Goal: Task Accomplishment & Management: Complete application form

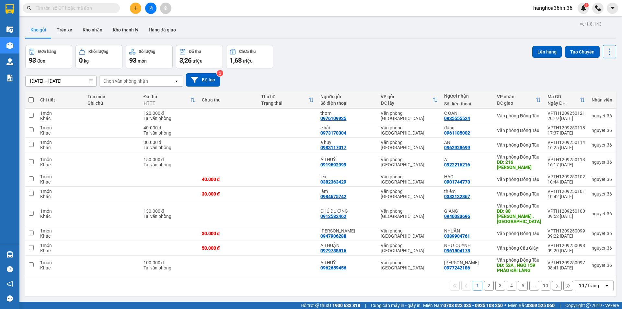
click at [484, 282] on button "2" at bounding box center [489, 286] width 10 height 10
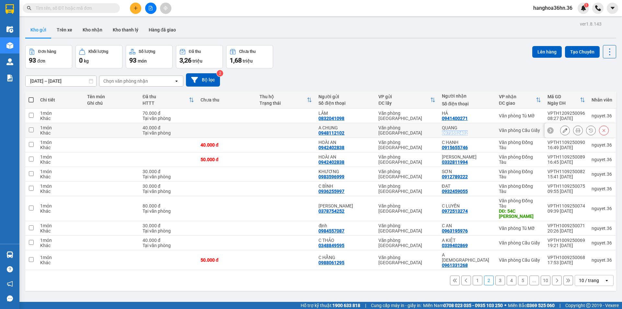
drag, startPoint x: 473, startPoint y: 133, endPoint x: 445, endPoint y: 134, distance: 27.3
click at [445, 134] on div "QUANG 0973552402" at bounding box center [467, 130] width 51 height 10
checkbox input "true"
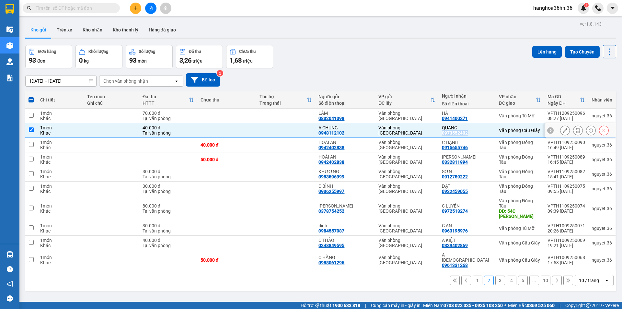
copy div "0973552402"
drag, startPoint x: 472, startPoint y: 117, endPoint x: 446, endPoint y: 118, distance: 26.0
click at [446, 118] on div "HÀ 0941400271" at bounding box center [467, 116] width 51 height 10
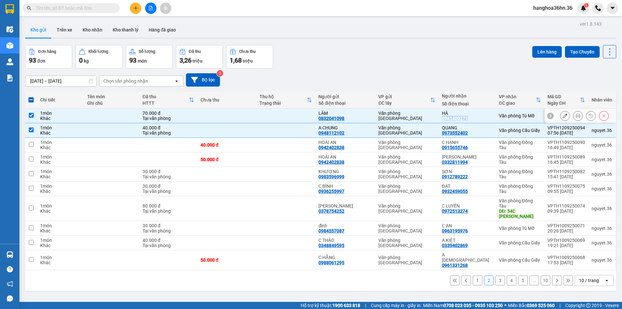
copy div "0941400271"
click at [474, 276] on button "1" at bounding box center [478, 281] width 10 height 10
checkbox input "false"
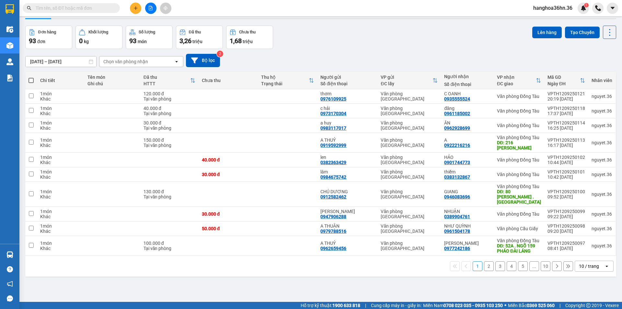
scroll to position [30, 0]
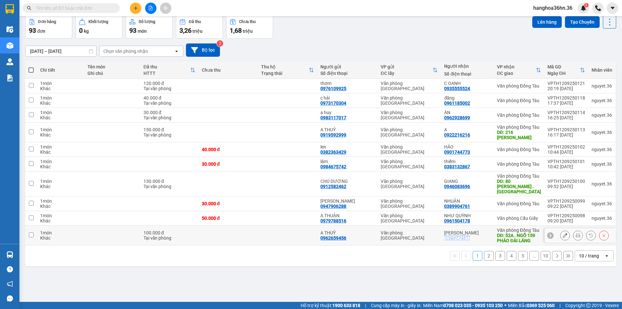
drag, startPoint x: 472, startPoint y: 232, endPoint x: 446, endPoint y: 231, distance: 26.0
click at [446, 231] on div "KIM OANH 0977242186" at bounding box center [467, 235] width 46 height 10
checkbox input "true"
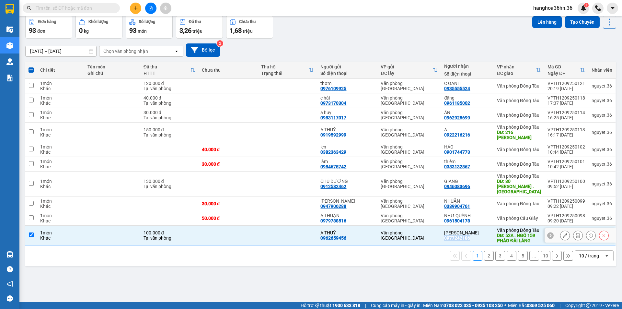
copy div "0977242186"
click at [563, 233] on icon at bounding box center [565, 235] width 5 height 5
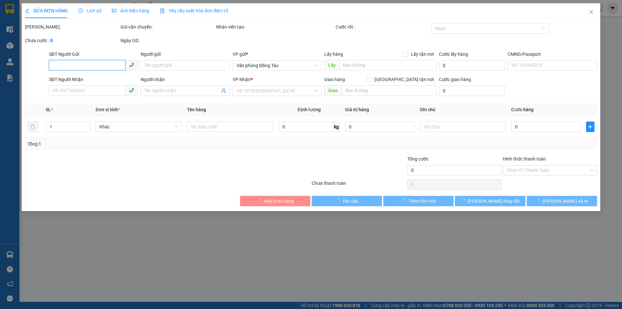
type input "0962659456"
type input "A THUỶ"
type input "0977242186"
type input "[PERSON_NAME]"
type input "52A . NGÕ 159 PHÁO ĐÀI LÁNG"
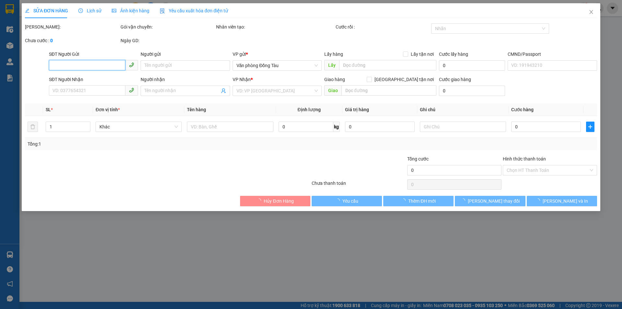
type input "70.000"
type input "100.000"
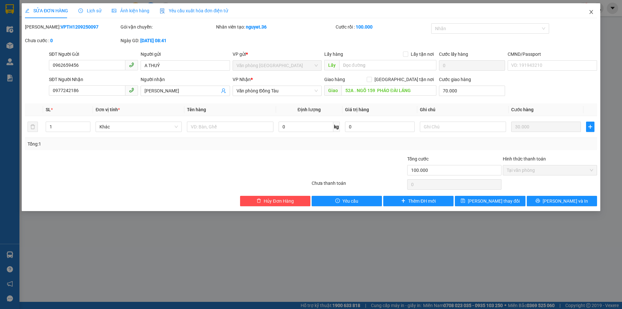
click at [590, 13] on icon "close" at bounding box center [591, 11] width 5 height 5
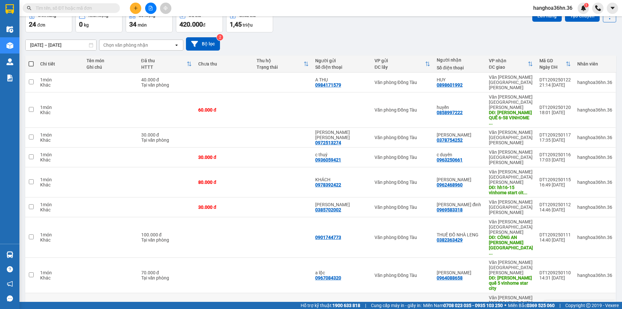
scroll to position [36, 0]
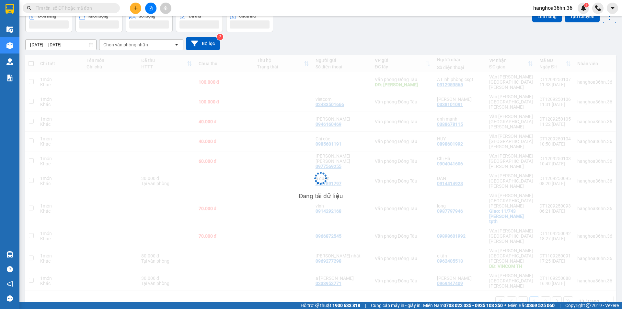
scroll to position [30, 0]
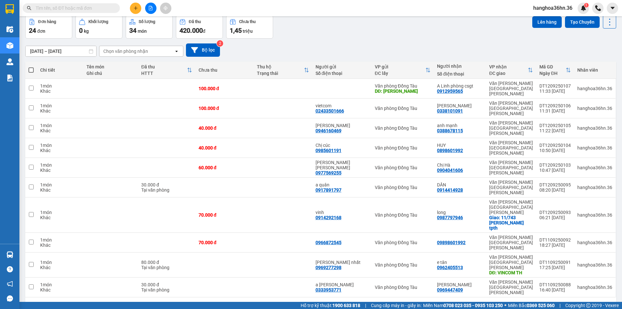
click at [518, 303] on button "1" at bounding box center [523, 308] width 10 height 10
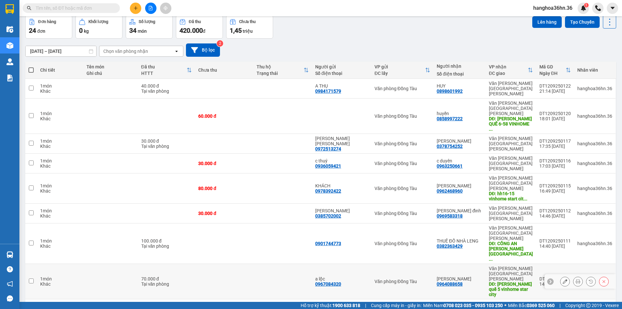
scroll to position [0, 0]
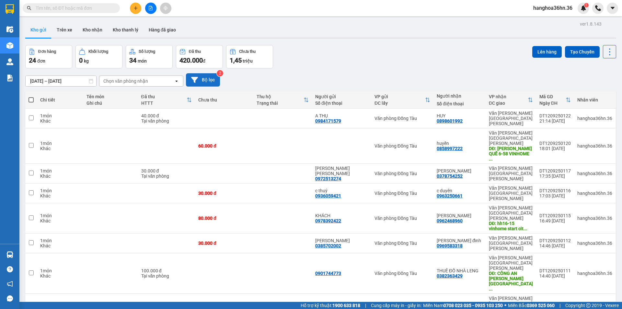
click at [201, 75] on button "Bộ lọc" at bounding box center [203, 79] width 34 height 13
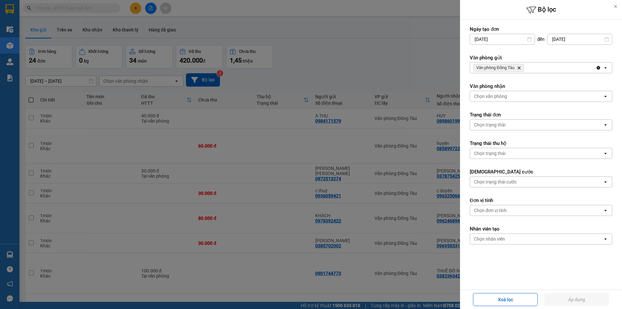
click at [603, 67] on icon "open" at bounding box center [605, 67] width 5 height 5
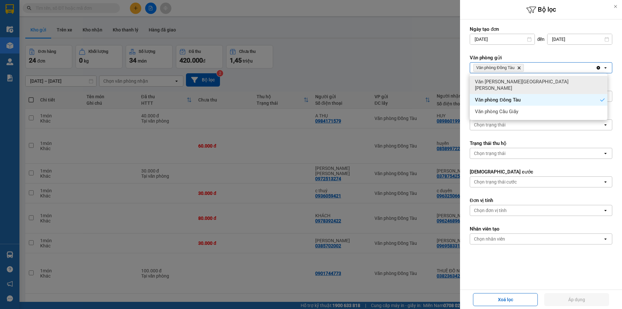
click at [536, 81] on div "Văn [PERSON_NAME][GEOGRAPHIC_DATA][PERSON_NAME]" at bounding box center [539, 85] width 138 height 18
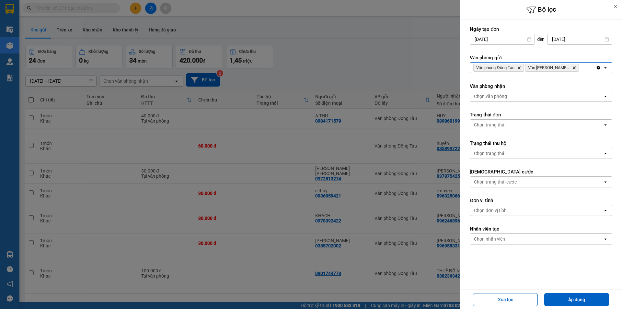
click at [603, 67] on icon "open" at bounding box center [605, 67] width 5 height 5
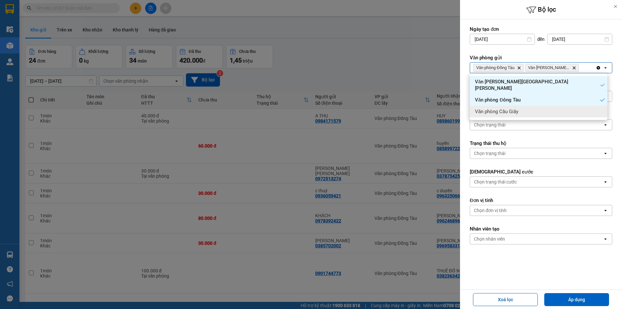
click at [538, 106] on div "Văn phòng Cầu Giấy" at bounding box center [539, 112] width 138 height 12
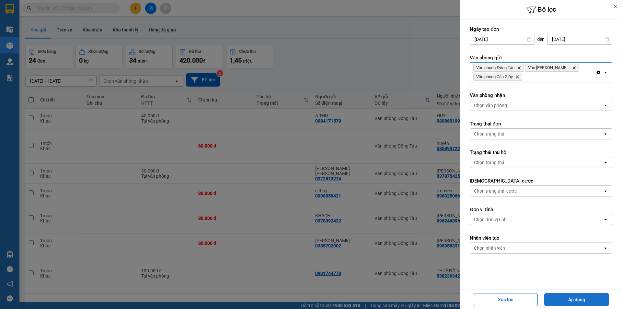
click at [582, 299] on button "Áp dụng" at bounding box center [577, 299] width 65 height 13
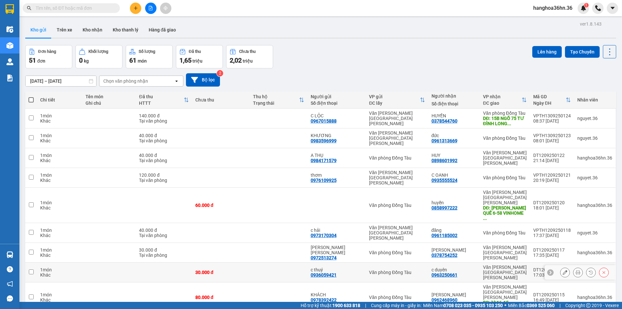
scroll to position [30, 0]
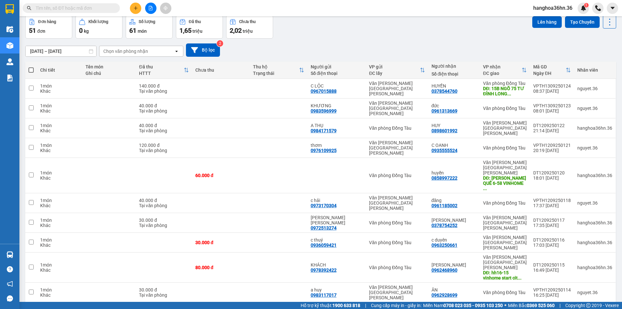
click at [497, 308] on button "2" at bounding box center [501, 313] width 10 height 10
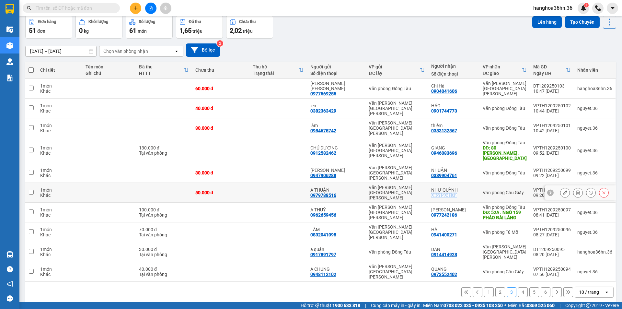
drag, startPoint x: 460, startPoint y: 166, endPoint x: 435, endPoint y: 167, distance: 25.6
click at [435, 187] on div "[PERSON_NAME] 0961504178" at bounding box center [454, 192] width 45 height 10
checkbox input "true"
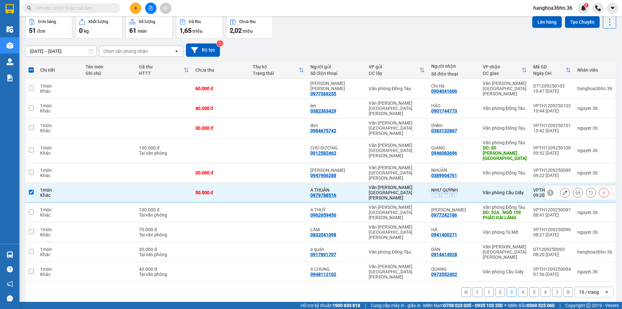
copy div "0961504178"
drag, startPoint x: 461, startPoint y: 152, endPoint x: 434, endPoint y: 152, distance: 26.9
click at [434, 168] on div "[PERSON_NAME] 0389904761" at bounding box center [454, 173] width 45 height 10
checkbox input "true"
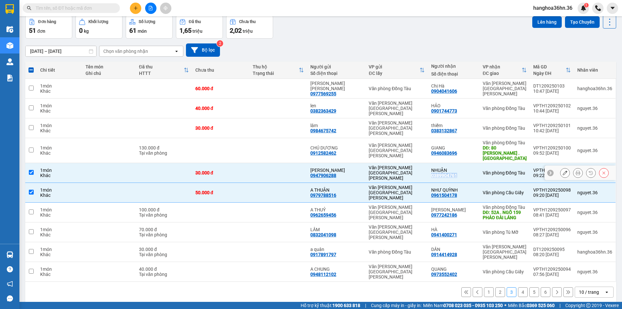
copy div "0389904761"
drag, startPoint x: 461, startPoint y: 135, endPoint x: 435, endPoint y: 135, distance: 26.6
click at [435, 145] on div "[PERSON_NAME] 0946083696" at bounding box center [454, 150] width 45 height 10
checkbox input "true"
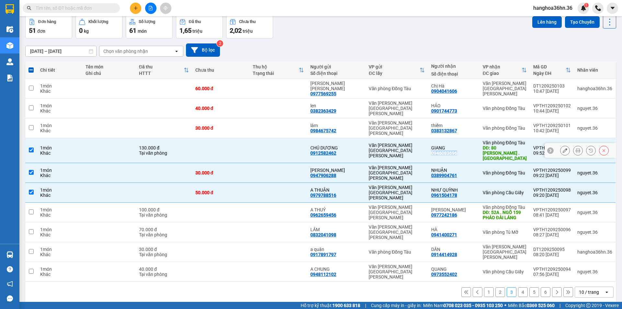
copy div "0946083696"
click at [563, 148] on icon at bounding box center [565, 150] width 5 height 5
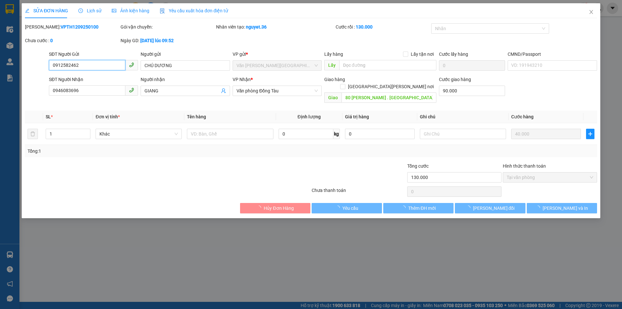
type input "0912582462"
type input "CHÚ DƯƠNG"
type input "0946083696"
type input "GIANG"
type input "80 [PERSON_NAME] . [GEOGRAPHIC_DATA]"
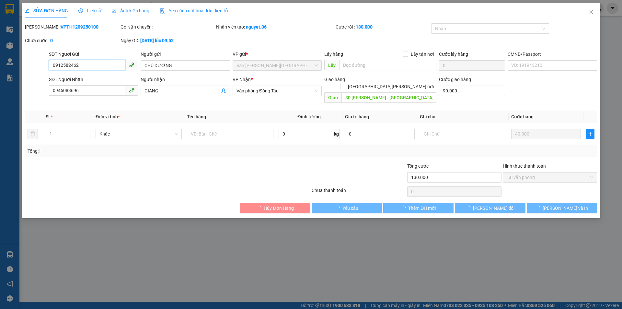
type input "90.000"
type input "130.000"
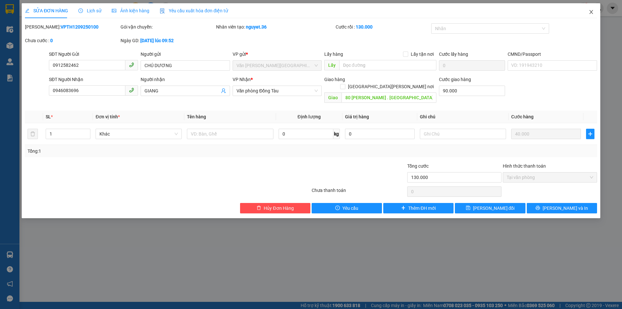
click at [591, 13] on icon "close" at bounding box center [592, 12] width 4 height 4
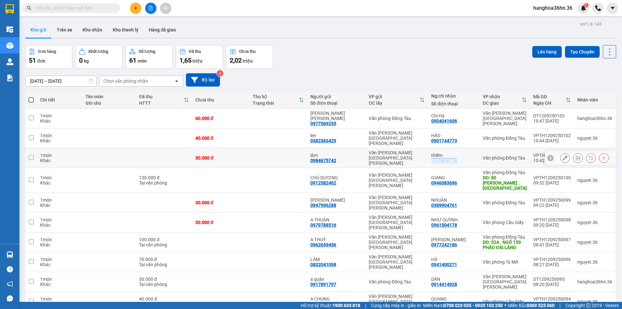
drag, startPoint x: 460, startPoint y: 147, endPoint x: 434, endPoint y: 146, distance: 26.6
click at [434, 153] on div "[PERSON_NAME] 0383132867" at bounding box center [454, 158] width 45 height 10
checkbox input "true"
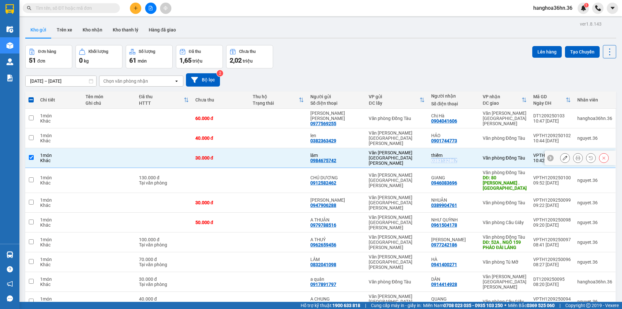
copy div "0383132867"
drag, startPoint x: 459, startPoint y: 133, endPoint x: 435, endPoint y: 134, distance: 24.3
click at [435, 134] on div "HẢO 0901744773" at bounding box center [454, 138] width 45 height 10
checkbox input "true"
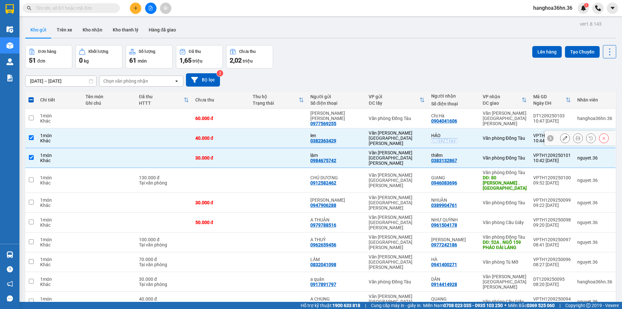
copy div "0901744773"
drag, startPoint x: 459, startPoint y: 118, endPoint x: 435, endPoint y: 118, distance: 24.6
click at [435, 118] on div "Chị Hà 0904041606" at bounding box center [454, 118] width 45 height 10
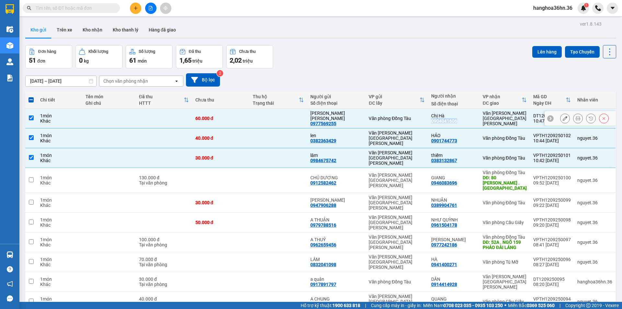
copy div "0904041606"
checkbox input "false"
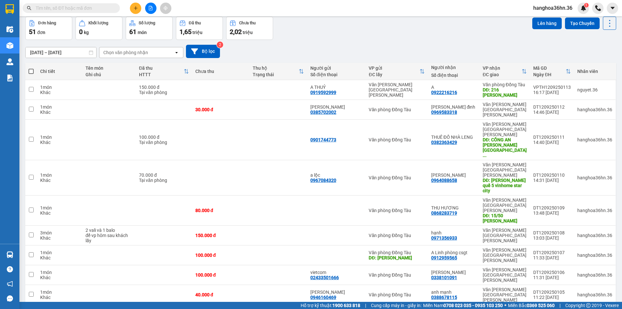
scroll to position [30, 0]
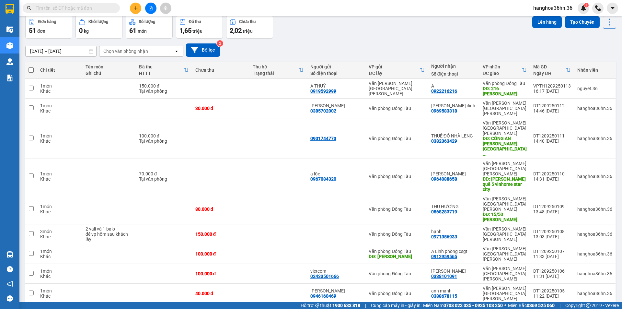
drag, startPoint x: 460, startPoint y: 261, endPoint x: 433, endPoint y: 261, distance: 26.9
click at [432, 303] on td "[PERSON_NAME] 0898601992" at bounding box center [454, 313] width 52 height 20
checkbox input "true"
copy div "0898601992"
drag, startPoint x: 461, startPoint y: 247, endPoint x: 435, endPoint y: 246, distance: 26.3
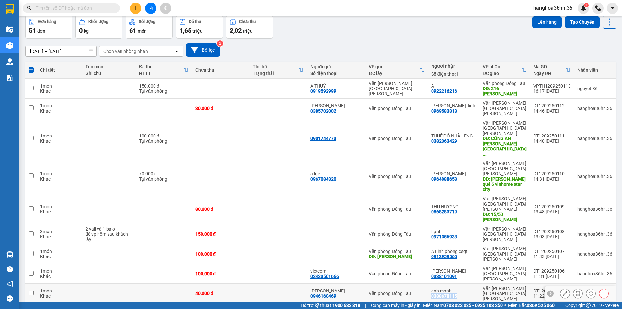
click at [435, 288] on div "[PERSON_NAME] 0388678115" at bounding box center [454, 293] width 45 height 10
checkbox input "true"
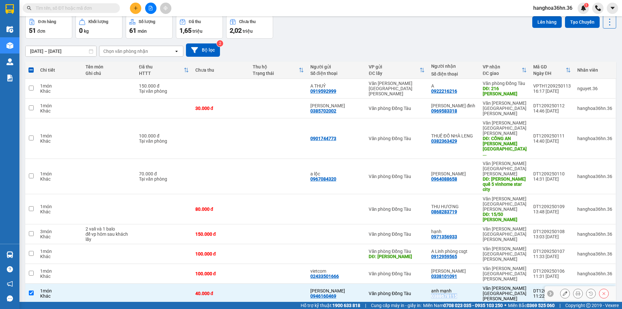
copy div "0388678115"
drag, startPoint x: 460, startPoint y: 231, endPoint x: 434, endPoint y: 231, distance: 25.9
click at [434, 268] on div "[PERSON_NAME] 0338101091" at bounding box center [454, 273] width 45 height 10
checkbox input "true"
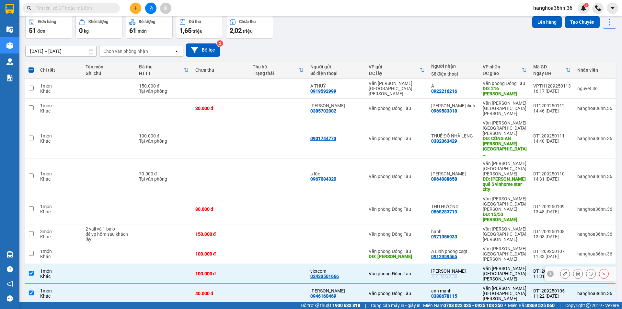
copy div "0338101091"
click at [136, 5] on button at bounding box center [135, 8] width 11 height 11
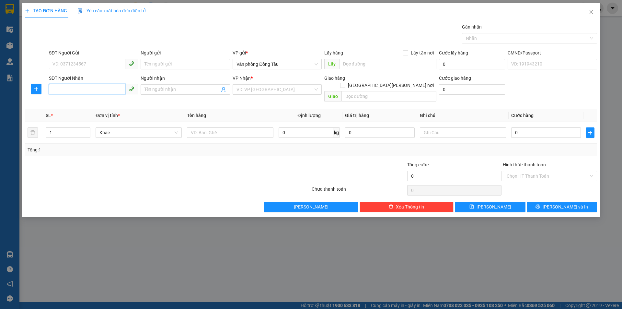
click at [78, 89] on input "SĐT Người Nhận" at bounding box center [87, 89] width 77 height 10
click at [169, 89] on input "Người nhận" at bounding box center [182, 89] width 75 height 7
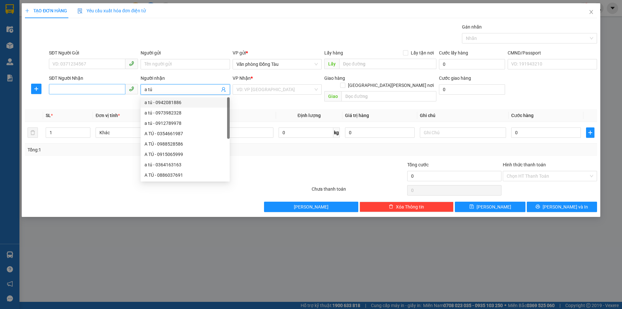
type input "a tú"
click at [83, 91] on input "SĐT Người Nhận" at bounding box center [87, 89] width 77 height 10
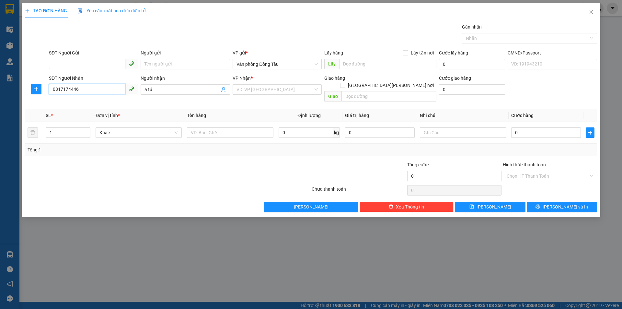
type input "0817174446"
click at [87, 61] on input "SĐT Người Gửi" at bounding box center [87, 64] width 77 height 10
type input "0979617005"
click at [88, 76] on div "0979617005 - SỸ" at bounding box center [93, 77] width 81 height 7
type input "SỸ"
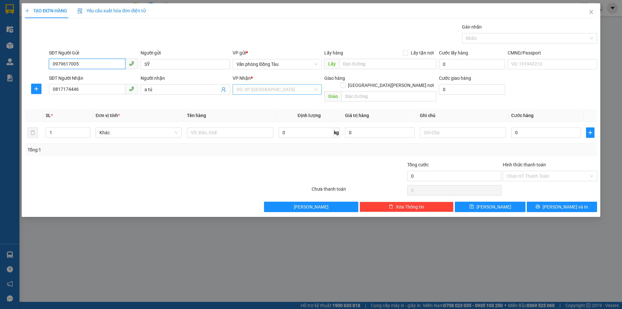
type input "0979617005"
click at [284, 87] on input "search" at bounding box center [275, 90] width 77 height 10
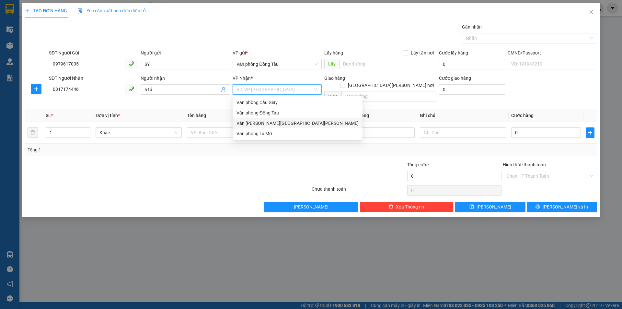
click at [282, 120] on div "Văn [PERSON_NAME][GEOGRAPHIC_DATA][PERSON_NAME]" at bounding box center [298, 123] width 122 height 7
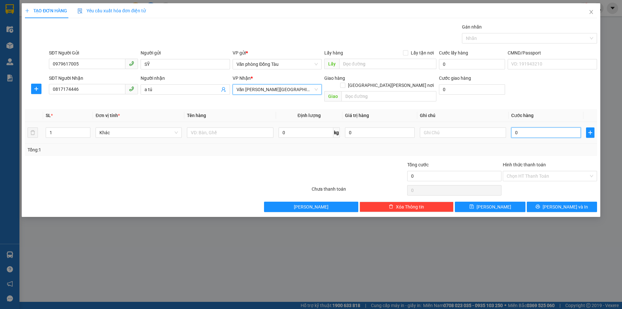
click at [524, 127] on input "0" at bounding box center [547, 132] width 70 height 10
type input "3"
type input "30"
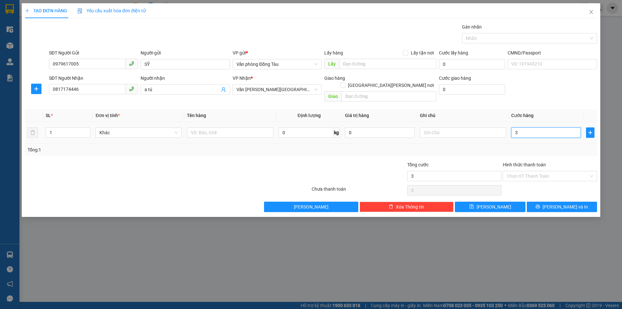
type input "30"
type input "300"
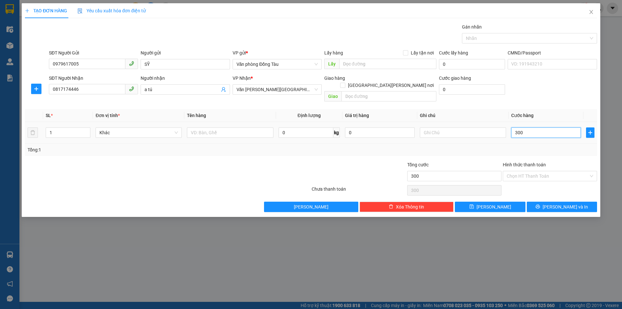
type input "3.000"
type input "30.000"
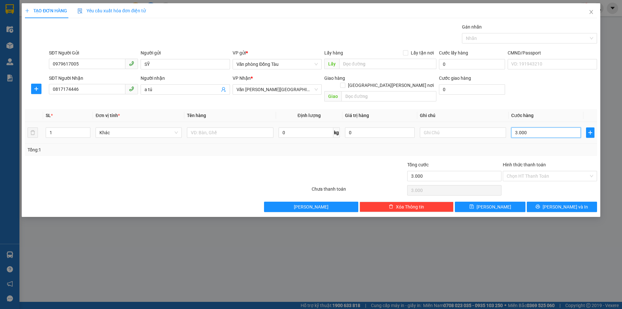
type input "30.000"
click at [564, 203] on span "[PERSON_NAME] và In" at bounding box center [565, 206] width 45 height 7
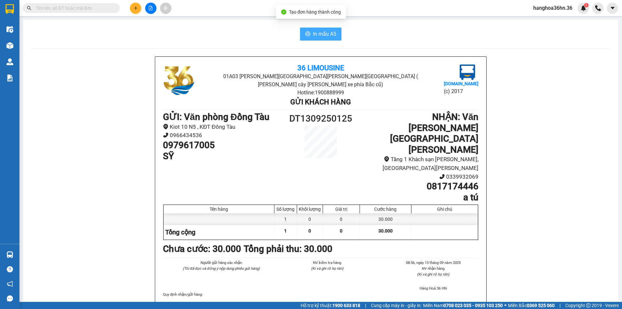
click at [319, 35] on span "In mẫu A5" at bounding box center [324, 34] width 23 height 8
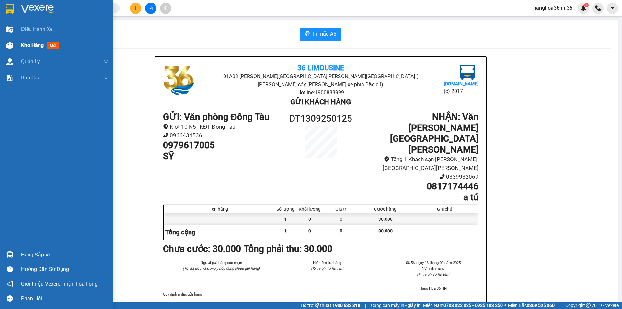
click at [31, 48] on span "Kho hàng" at bounding box center [32, 45] width 23 height 6
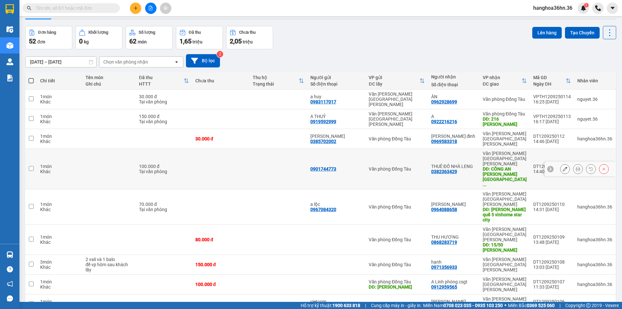
scroll to position [30, 0]
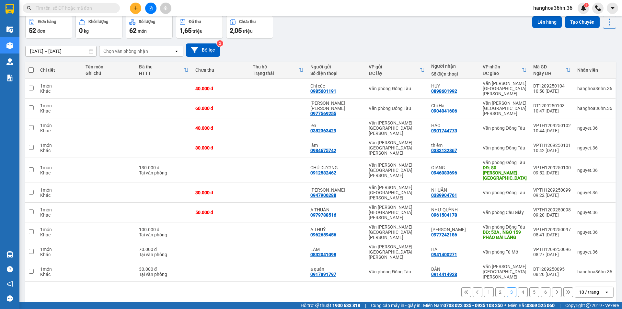
click at [496, 287] on button "2" at bounding box center [501, 292] width 10 height 10
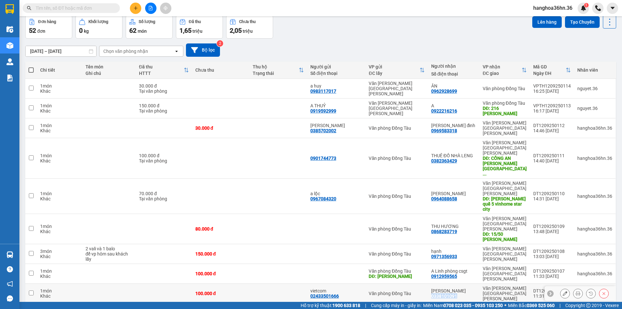
drag, startPoint x: 461, startPoint y: 245, endPoint x: 434, endPoint y: 245, distance: 26.3
click at [434, 288] on div "[PERSON_NAME] 0338101091" at bounding box center [454, 293] width 45 height 10
checkbox input "true"
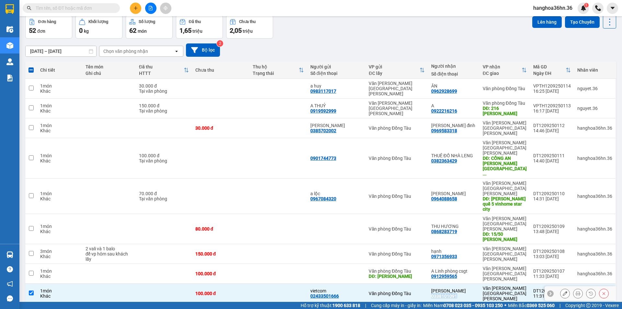
copy div "0338101091"
drag, startPoint x: 460, startPoint y: 232, endPoint x: 435, endPoint y: 231, distance: 25.6
click at [435, 268] on div "A [PERSON_NAME] csgt 0912959565" at bounding box center [454, 273] width 45 height 10
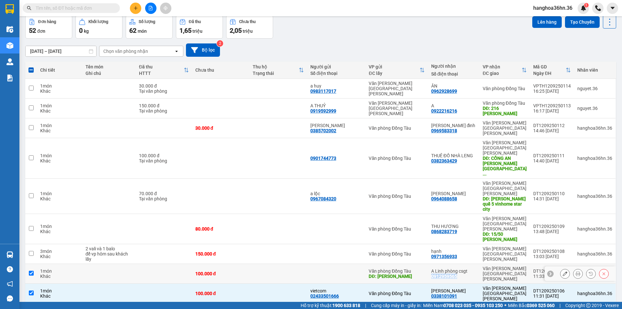
checkbox input "true"
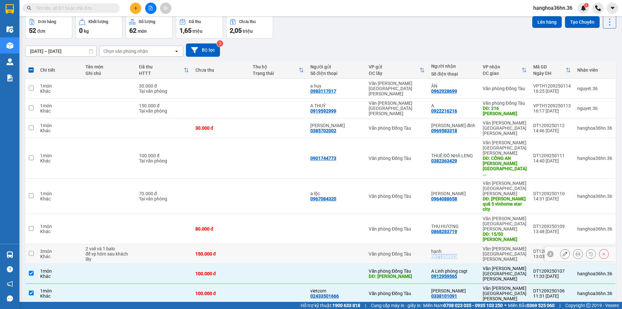
drag, startPoint x: 460, startPoint y: 216, endPoint x: 440, endPoint y: 216, distance: 20.1
click at [434, 249] on div "[PERSON_NAME] 0971356933" at bounding box center [454, 254] width 45 height 10
checkbox input "true"
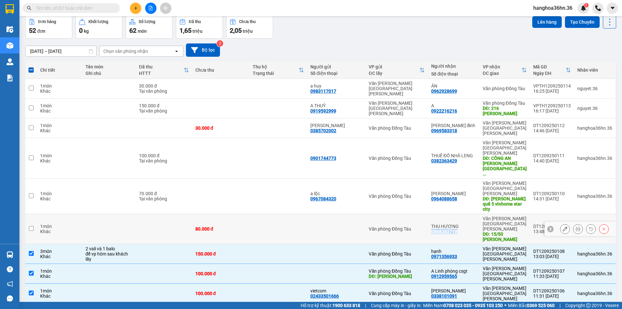
drag, startPoint x: 459, startPoint y: 191, endPoint x: 436, endPoint y: 193, distance: 22.5
click at [433, 214] on td "THU [PERSON_NAME] 0868283719" at bounding box center [454, 229] width 52 height 30
checkbox input "true"
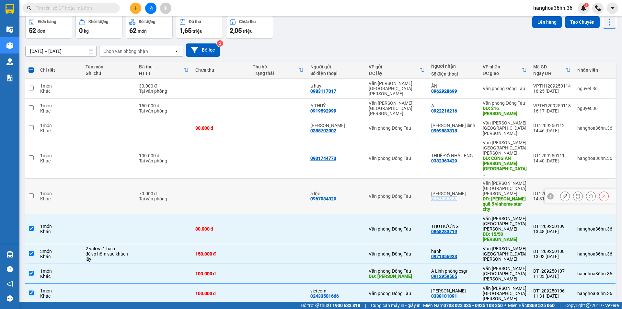
drag, startPoint x: 458, startPoint y: 166, endPoint x: 435, endPoint y: 167, distance: 22.7
click at [435, 191] on div "[PERSON_NAME] 0964088658" at bounding box center [454, 196] width 45 height 10
checkbox input "true"
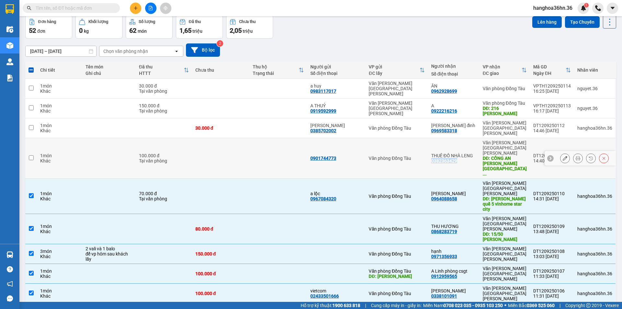
drag, startPoint x: 460, startPoint y: 141, endPoint x: 434, endPoint y: 143, distance: 25.3
click at [434, 153] on div "[PERSON_NAME] ĐỒ [PERSON_NAME] 0382363429" at bounding box center [454, 158] width 45 height 10
checkbox input "true"
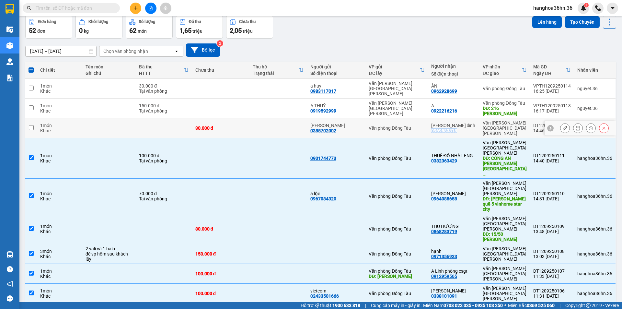
drag, startPoint x: 463, startPoint y: 123, endPoint x: 435, endPoint y: 123, distance: 27.6
click at [435, 123] on div "[PERSON_NAME] đỉnh 0969583318" at bounding box center [454, 128] width 45 height 10
checkbox input "true"
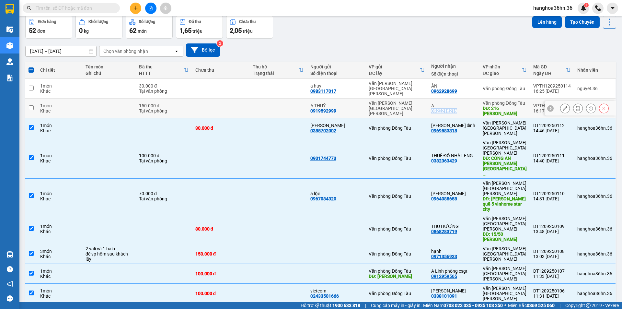
drag, startPoint x: 460, startPoint y: 104, endPoint x: 434, endPoint y: 104, distance: 25.9
click at [434, 104] on div "A 0922216216" at bounding box center [454, 108] width 45 height 10
checkbox input "true"
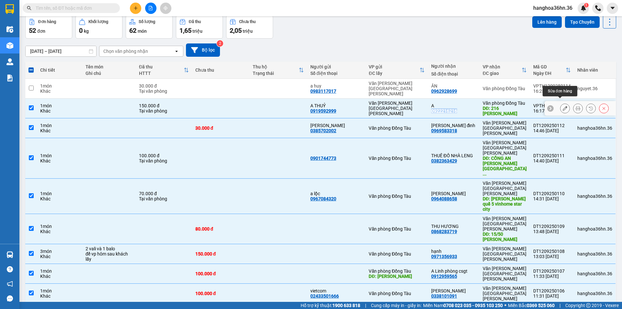
click at [563, 106] on icon at bounding box center [565, 108] width 5 height 5
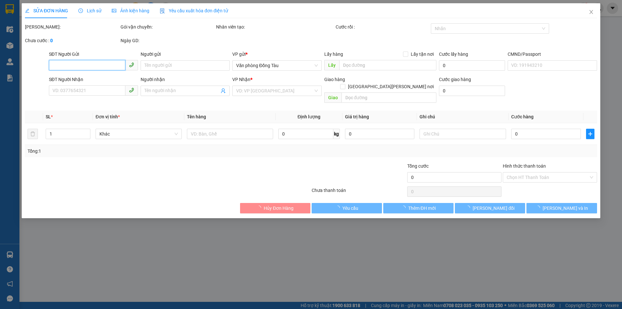
type input "0919592999"
type input "A THUỶ"
type input "0922216216"
type input "A"
type input "216 [PERSON_NAME]"
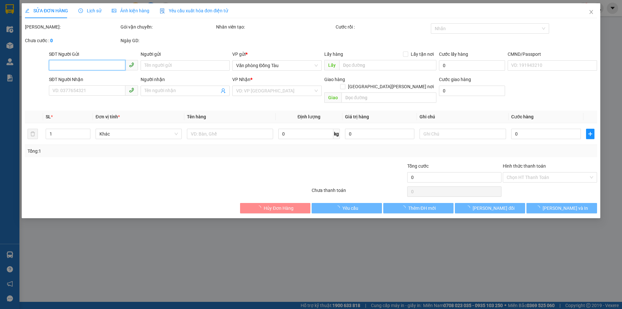
type input "70.000"
type input "150.000"
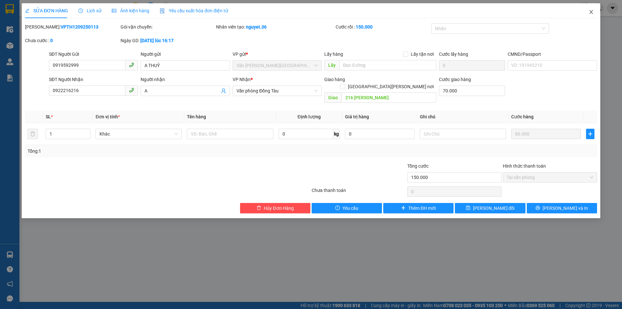
click at [592, 12] on icon "close" at bounding box center [591, 11] width 5 height 5
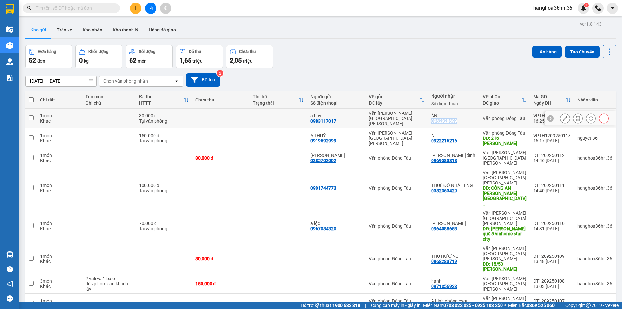
drag, startPoint x: 461, startPoint y: 119, endPoint x: 434, endPoint y: 119, distance: 27.2
click at [434, 119] on div "ÂN 0962928699" at bounding box center [454, 118] width 45 height 10
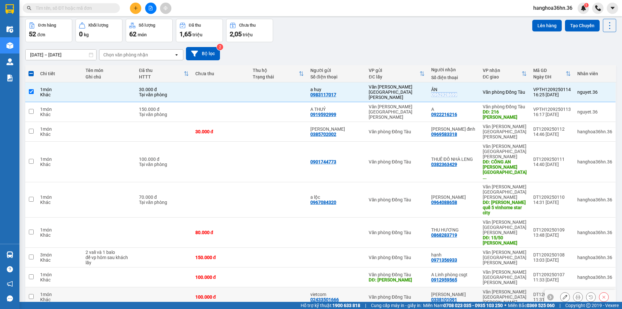
scroll to position [30, 0]
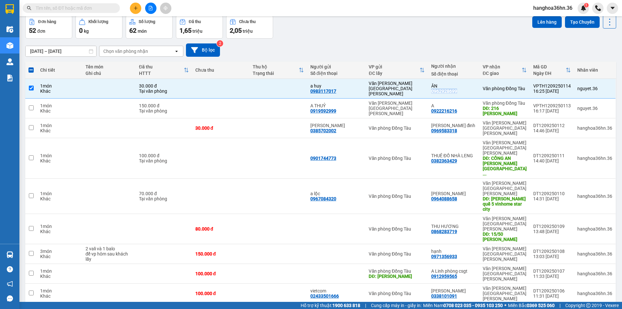
checkbox input "false"
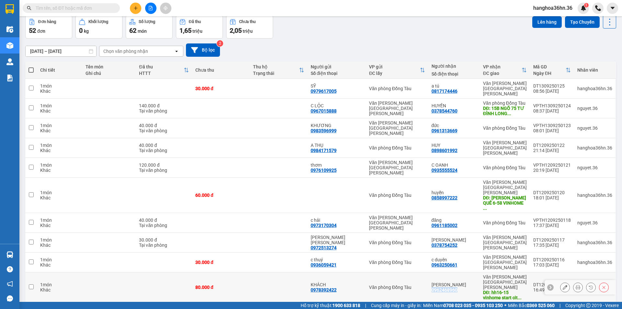
drag, startPoint x: 460, startPoint y: 239, endPoint x: 434, endPoint y: 241, distance: 26.0
click at [434, 282] on div "[PERSON_NAME] 0962468960" at bounding box center [454, 287] width 45 height 10
checkbox input "true"
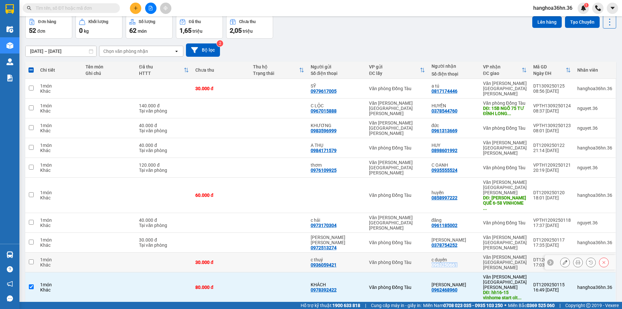
drag, startPoint x: 460, startPoint y: 219, endPoint x: 433, endPoint y: 220, distance: 26.9
click at [433, 253] on td "c [PERSON_NAME] 0963250661" at bounding box center [455, 263] width 52 height 20
checkbox input "true"
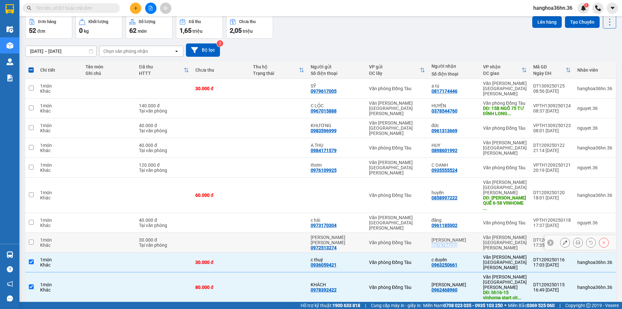
drag, startPoint x: 459, startPoint y: 206, endPoint x: 447, endPoint y: 208, distance: 11.6
click at [435, 242] on div "0378754252" at bounding box center [445, 244] width 26 height 5
drag, startPoint x: 461, startPoint y: 191, endPoint x: 435, endPoint y: 190, distance: 26.6
click at [435, 218] on div "đăng 0961185002" at bounding box center [454, 223] width 45 height 10
checkbox input "true"
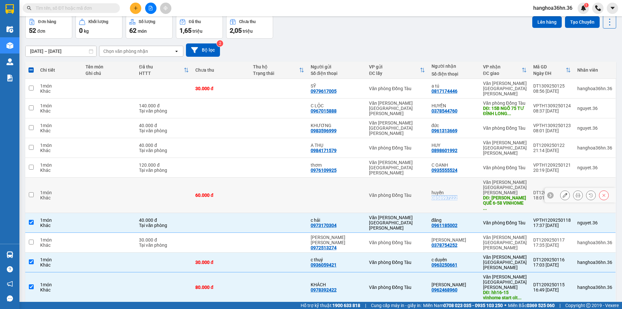
drag, startPoint x: 461, startPoint y: 170, endPoint x: 434, endPoint y: 173, distance: 27.4
click at [434, 190] on div "[PERSON_NAME] 0858997222" at bounding box center [454, 195] width 45 height 10
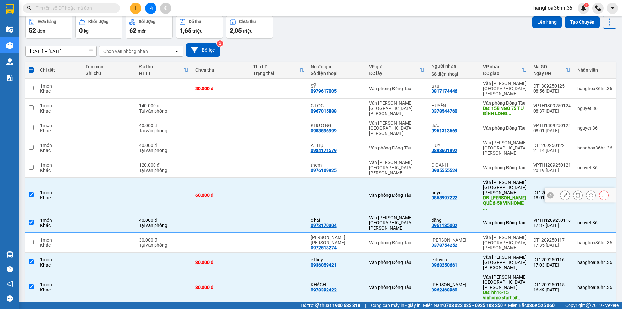
drag, startPoint x: 443, startPoint y: 168, endPoint x: 480, endPoint y: 175, distance: 37.5
click at [486, 195] on div "DĐ: [PERSON_NAME] QUẾ 6-58 VINHOME ..." at bounding box center [505, 203] width 44 height 16
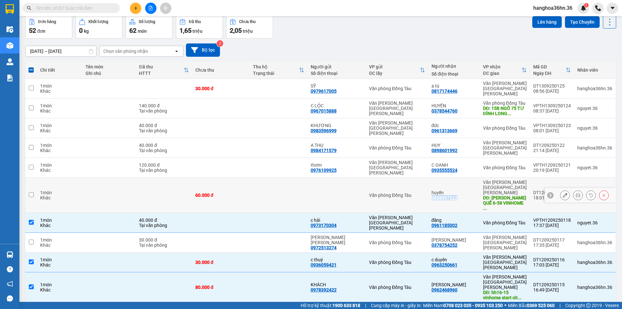
drag, startPoint x: 460, startPoint y: 172, endPoint x: 435, endPoint y: 171, distance: 24.6
click at [435, 190] on div "[PERSON_NAME] 0858997222" at bounding box center [454, 195] width 45 height 10
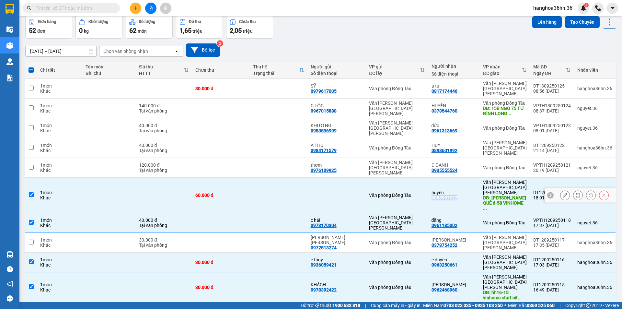
checkbox input "true"
drag, startPoint x: 462, startPoint y: 153, endPoint x: 434, endPoint y: 154, distance: 27.6
click at [434, 162] on div "C [PERSON_NAME] 0935555524" at bounding box center [454, 167] width 45 height 10
checkbox input "true"
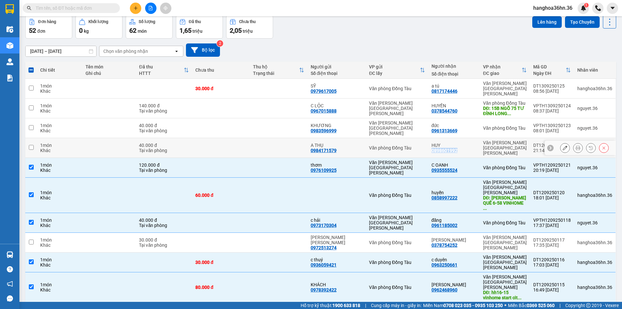
drag, startPoint x: 460, startPoint y: 138, endPoint x: 434, endPoint y: 138, distance: 25.6
click at [434, 143] on div "[PERSON_NAME] 0898601992" at bounding box center [454, 148] width 45 height 10
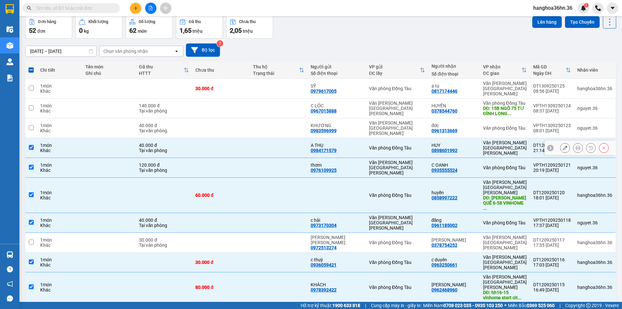
click at [475, 143] on div "[PERSON_NAME] 0898601992" at bounding box center [454, 148] width 45 height 10
checkbox input "false"
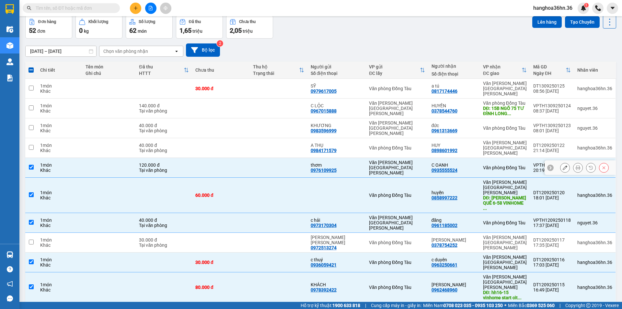
click at [472, 158] on td "C [PERSON_NAME] 0935555524" at bounding box center [455, 168] width 52 height 20
checkbox input "false"
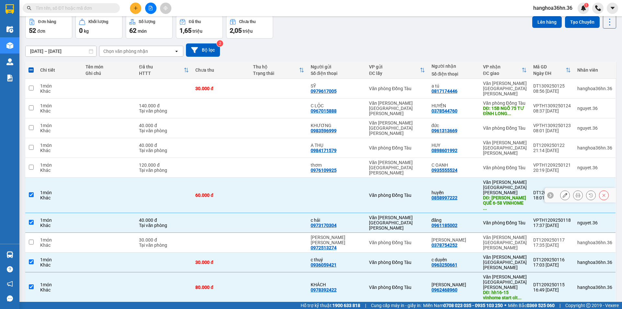
click at [467, 190] on div "[PERSON_NAME] 0858997222" at bounding box center [454, 195] width 45 height 10
checkbox input "false"
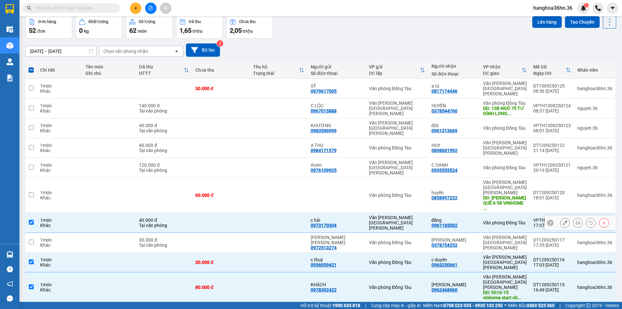
click at [467, 218] on div "đăng 0961185002" at bounding box center [454, 223] width 45 height 10
checkbox input "false"
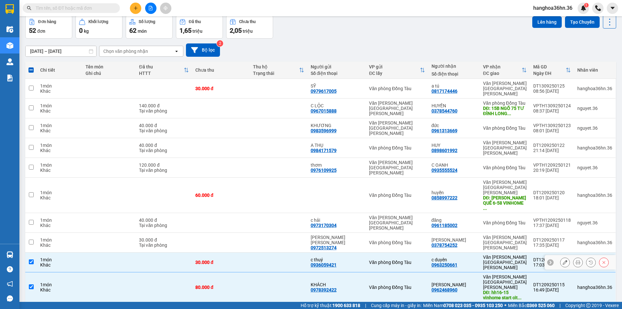
click at [471, 257] on div "c [PERSON_NAME] 0963250661" at bounding box center [454, 262] width 45 height 10
checkbox input "false"
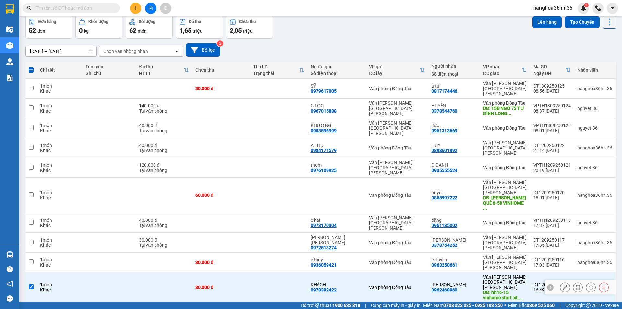
click at [465, 282] on div "[PERSON_NAME]" at bounding box center [454, 284] width 45 height 5
checkbox input "false"
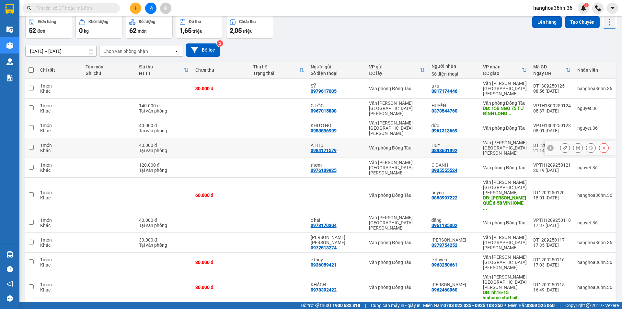
click at [471, 143] on div "HUY" at bounding box center [454, 145] width 45 height 5
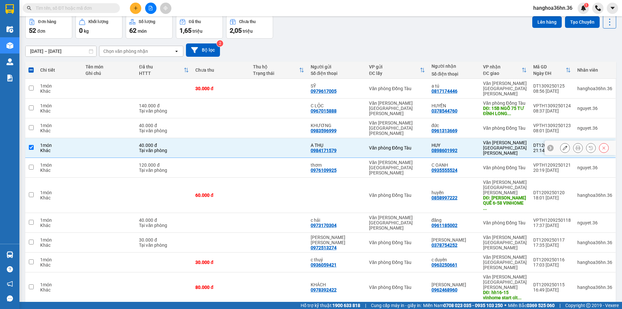
click at [478, 138] on td "[PERSON_NAME] 0898601992" at bounding box center [455, 148] width 52 height 20
checkbox input "false"
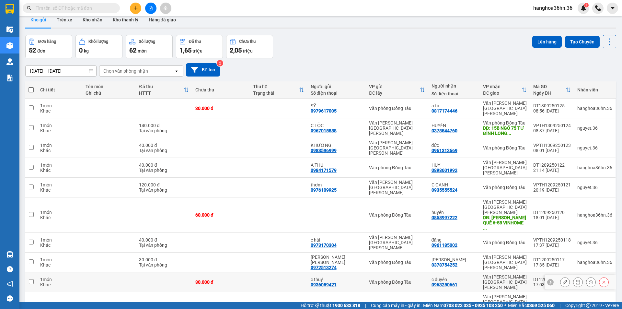
scroll to position [0, 0]
